Goal: Task Accomplishment & Management: Manage account settings

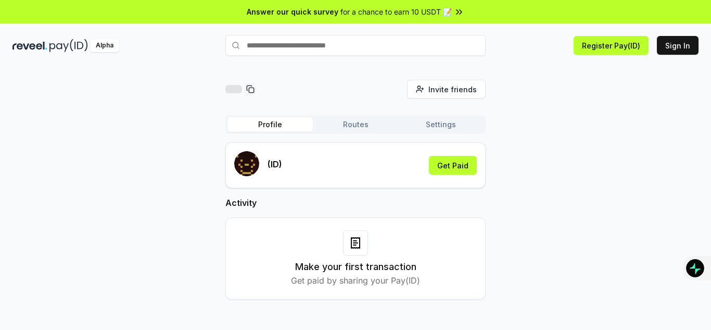
click at [683, 50] on button "Sign In" at bounding box center [678, 45] width 42 height 19
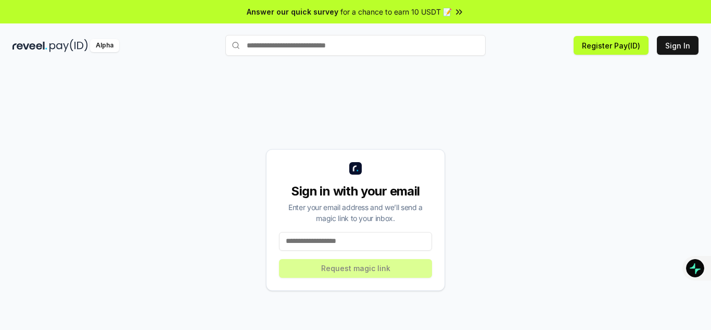
click at [316, 241] on input at bounding box center [355, 241] width 153 height 19
type input "**********"
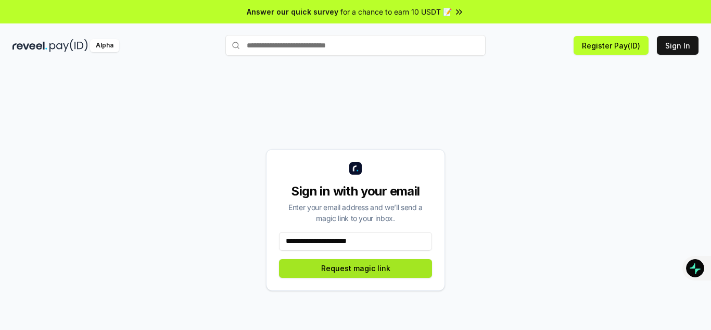
click at [341, 269] on button "Request magic link" at bounding box center [355, 268] width 153 height 19
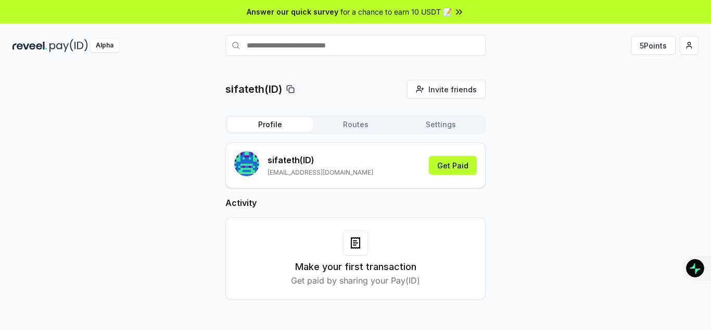
click at [354, 123] on button "Routes" at bounding box center [355, 124] width 85 height 15
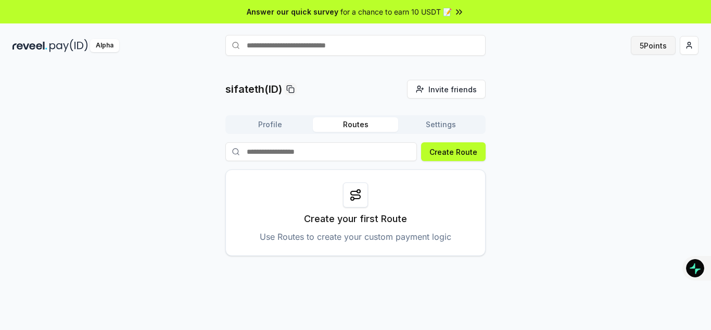
click at [659, 47] on button "5 Points" at bounding box center [653, 45] width 45 height 19
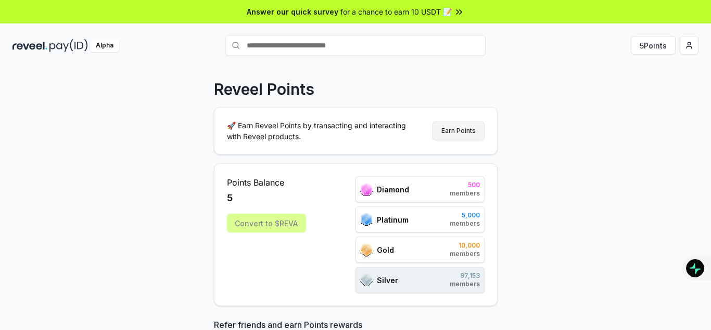
click at [457, 124] on button "Earn Points" at bounding box center [459, 130] width 52 height 19
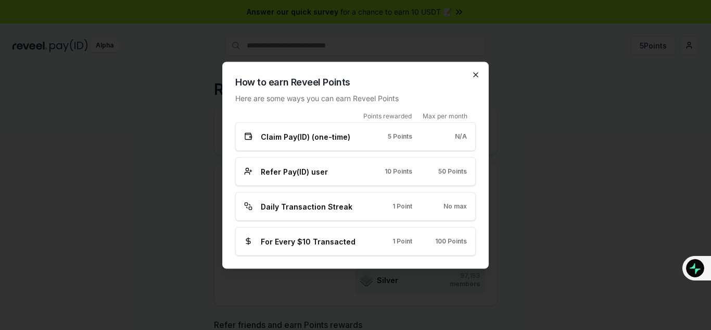
click at [474, 76] on icon "button" at bounding box center [476, 74] width 8 height 8
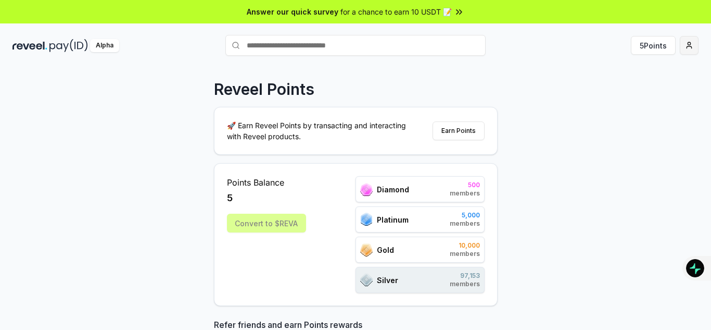
click at [696, 48] on html "Answer our quick survey for a chance to earn 10 USDT 📝 Alpha 5 Points Reveel Po…" at bounding box center [355, 165] width 711 height 330
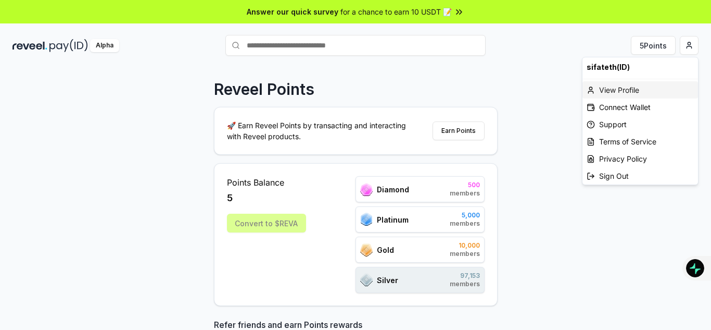
click at [625, 89] on div "View Profile" at bounding box center [641, 89] width 116 height 17
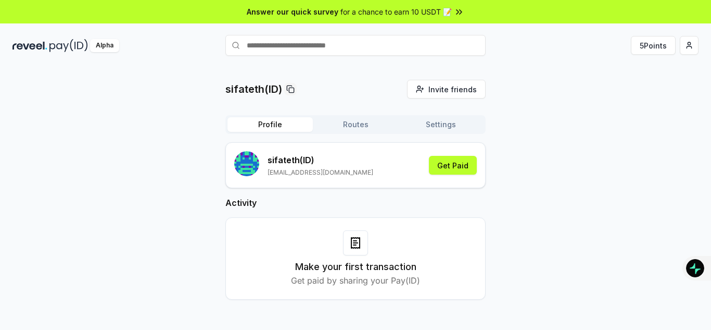
click at [344, 128] on button "Routes" at bounding box center [355, 124] width 85 height 15
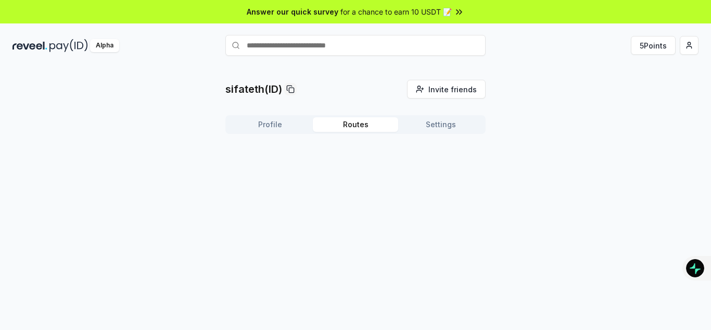
click at [436, 127] on button "Settings" at bounding box center [440, 124] width 85 height 15
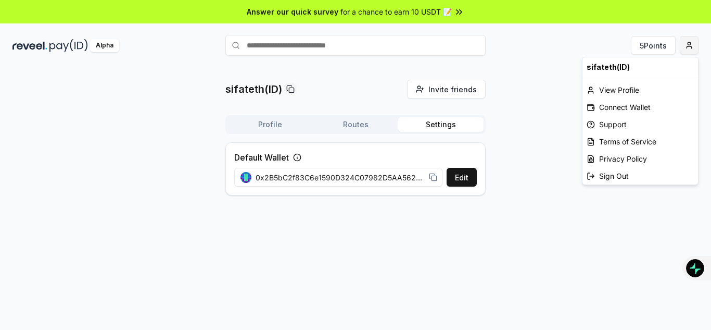
click at [692, 47] on html "Answer our quick survey for a chance to earn 10 USDT 📝 Alpha 5 Points sifateth(…" at bounding box center [355, 165] width 711 height 330
click at [615, 111] on div "Connect Wallet" at bounding box center [641, 106] width 116 height 17
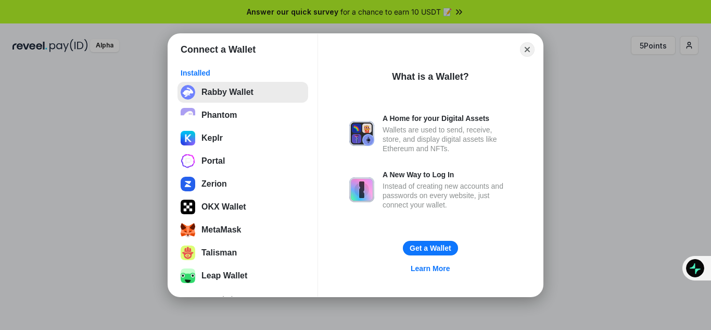
click at [232, 96] on button "Rabby Wallet" at bounding box center [243, 92] width 131 height 21
